Goal: Communication & Community: Participate in discussion

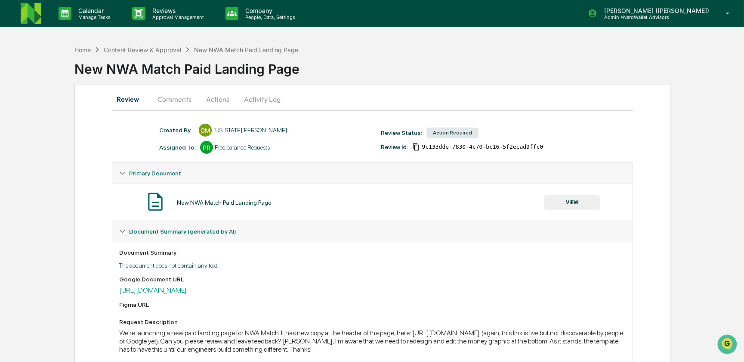
click at [172, 99] on button "Comments" at bounding box center [175, 99] width 48 height 21
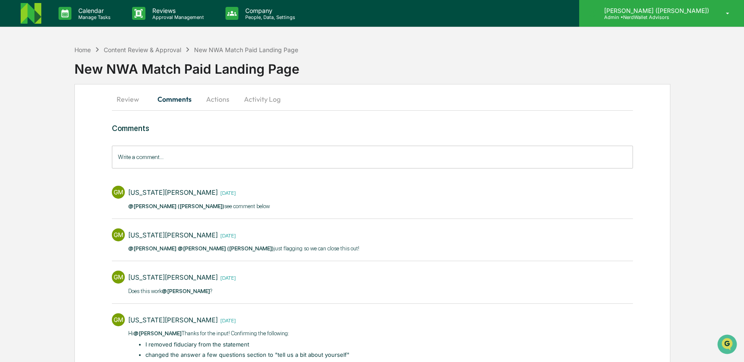
click at [671, 13] on p "[PERSON_NAME] ([PERSON_NAME])" at bounding box center [656, 10] width 116 height 7
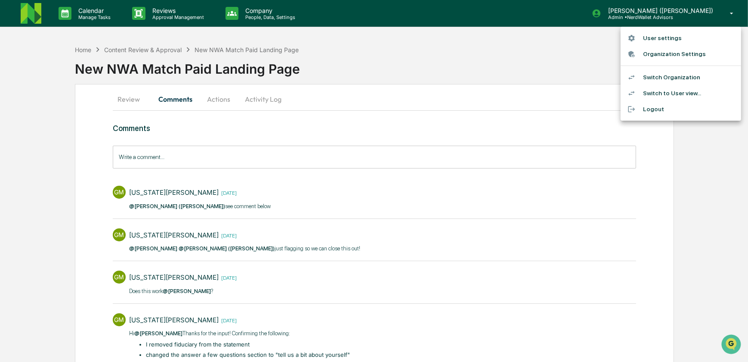
click at [660, 77] on li "Switch Organization" at bounding box center [681, 77] width 121 height 16
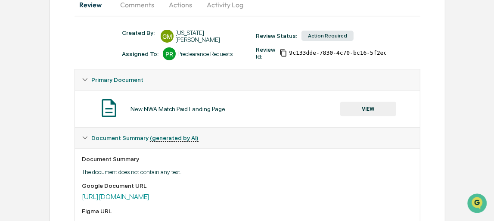
scroll to position [117, 0]
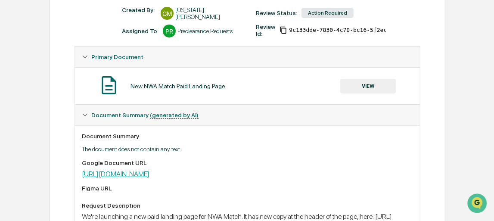
click at [144, 175] on link "[URL][DOMAIN_NAME]" at bounding box center [116, 174] width 68 height 8
